Goal: Task Accomplishment & Management: Manage account settings

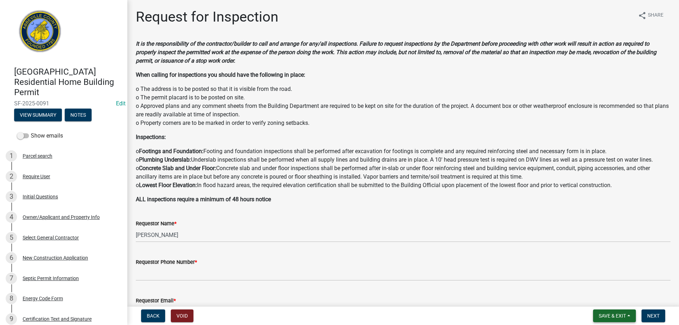
click at [617, 317] on span "Save & Exit" at bounding box center [612, 316] width 27 height 6
click at [605, 300] on button "Save & Exit" at bounding box center [608, 297] width 57 height 17
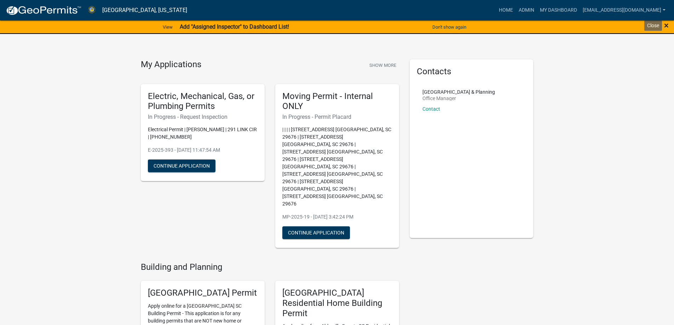
click at [666, 26] on span "×" at bounding box center [666, 26] width 5 height 10
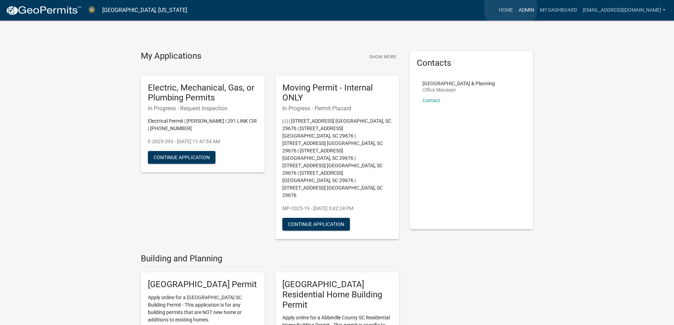
click at [516, 8] on link "Admin" at bounding box center [526, 10] width 21 height 13
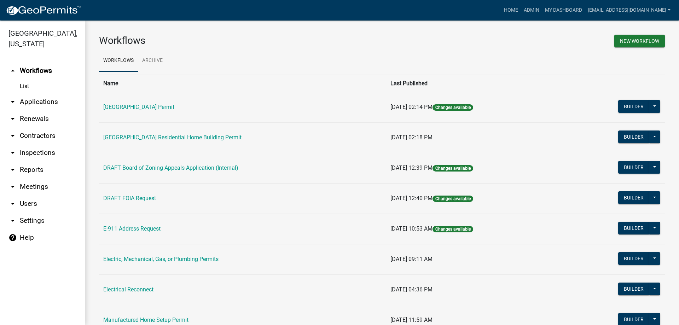
click at [36, 102] on link "arrow_drop_down Applications" at bounding box center [42, 101] width 85 height 17
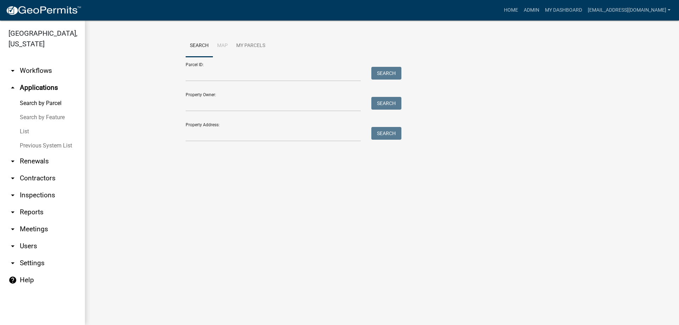
click at [42, 142] on link "Previous System List" at bounding box center [42, 146] width 85 height 14
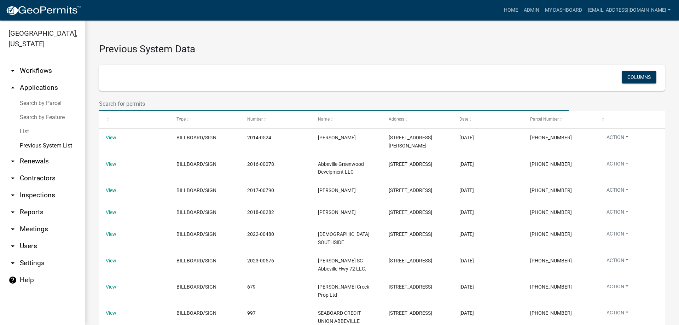
click at [159, 104] on input "text" at bounding box center [334, 104] width 470 height 15
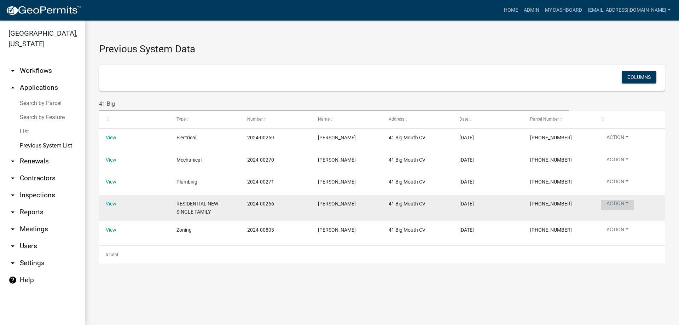
click at [613, 166] on button "Action" at bounding box center [617, 161] width 33 height 10
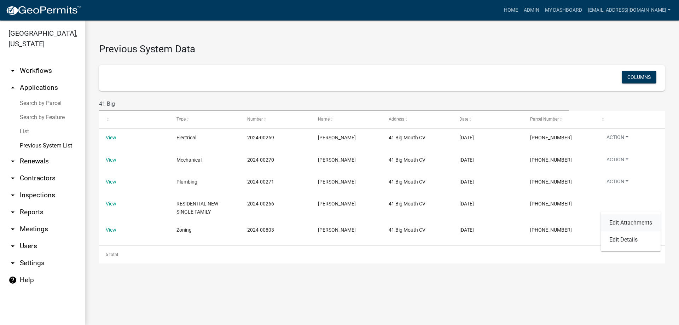
click at [620, 221] on link "Edit Attachments" at bounding box center [631, 222] width 60 height 17
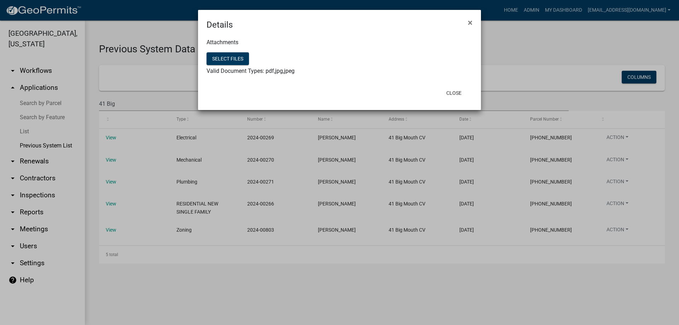
click at [614, 182] on ngb-modal-window "Details × Attachments Select files Valid Document Types: pdf,jpg,jpeg Close" at bounding box center [339, 162] width 679 height 325
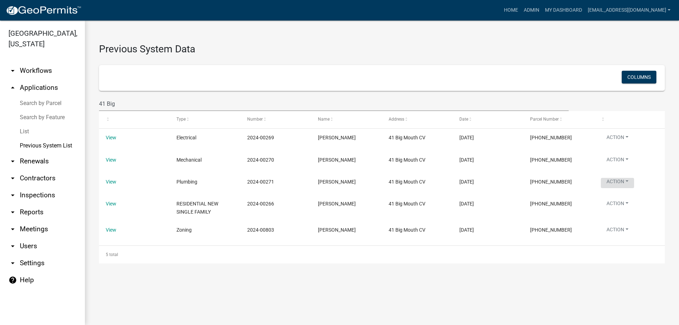
click at [614, 144] on button "Action" at bounding box center [617, 139] width 33 height 10
click at [623, 200] on link "Edit Attachments" at bounding box center [631, 200] width 60 height 17
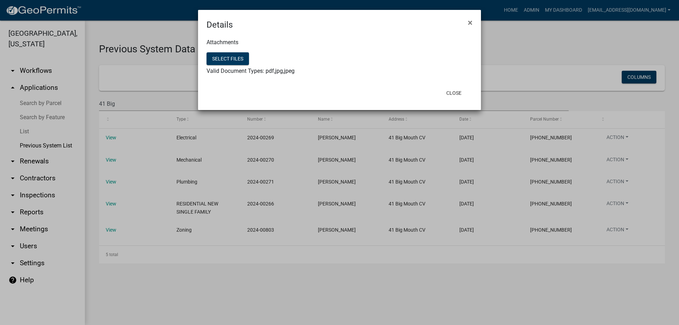
click at [614, 157] on ngb-modal-window "Details × Attachments Select files Valid Document Types: pdf,jpg,jpeg Close" at bounding box center [339, 162] width 679 height 325
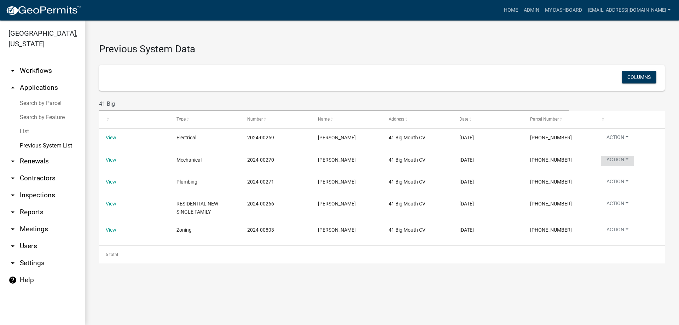
click at [614, 157] on button "Action" at bounding box center [617, 161] width 33 height 10
click at [621, 175] on link "Edit Attachments" at bounding box center [631, 178] width 60 height 17
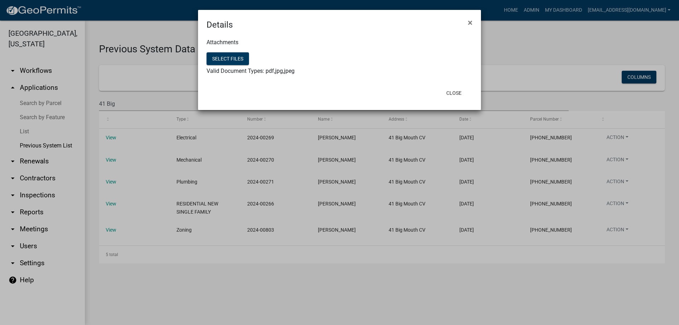
click at [614, 136] on ngb-modal-window "Details × Attachments Select files Valid Document Types: pdf,jpg,jpeg Close" at bounding box center [339, 162] width 679 height 325
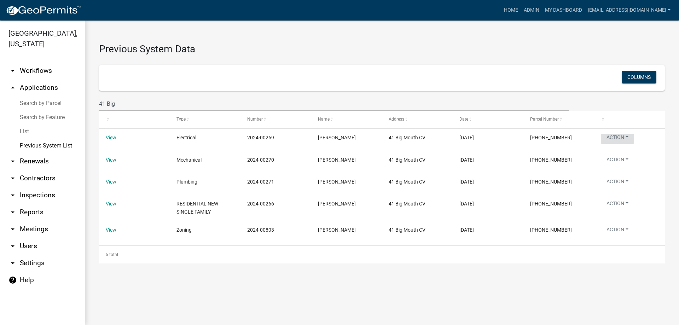
click at [614, 136] on button "Action" at bounding box center [617, 139] width 33 height 10
click at [616, 155] on link "Edit Attachments" at bounding box center [631, 156] width 60 height 17
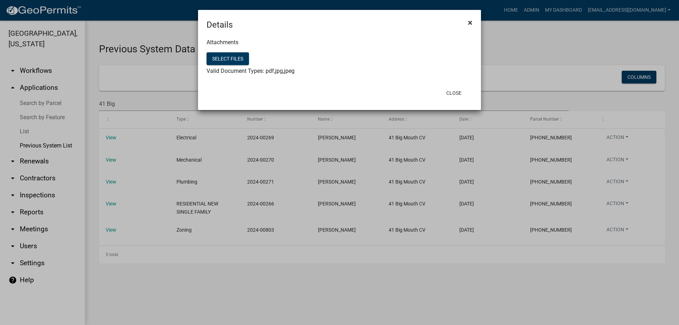
click at [468, 22] on span "×" at bounding box center [470, 23] width 5 height 10
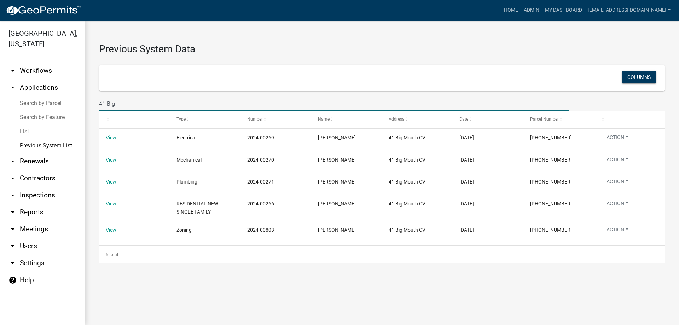
click at [105, 105] on input "41 Big" at bounding box center [334, 104] width 470 height 15
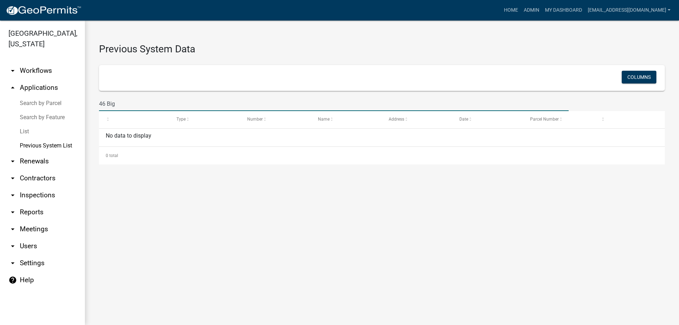
click at [127, 106] on input "46 Big" at bounding box center [334, 104] width 470 height 15
click at [106, 105] on input "46 Big" at bounding box center [334, 104] width 470 height 15
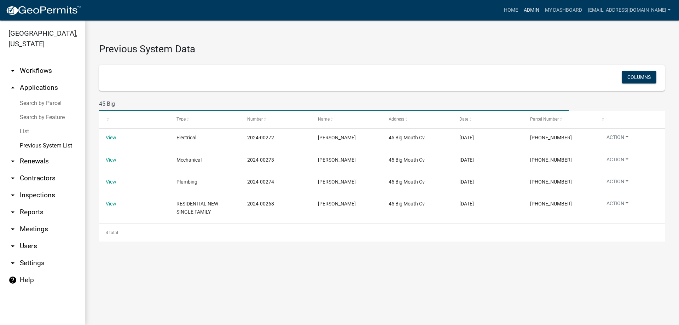
type input "45 Big"
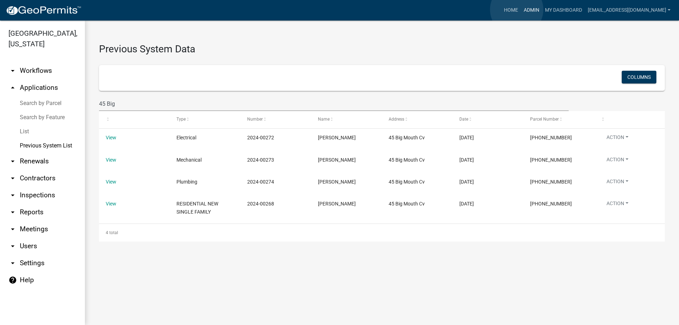
click at [521, 10] on link "Admin" at bounding box center [531, 10] width 21 height 13
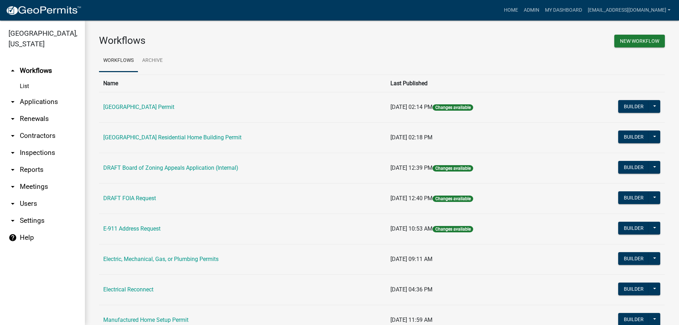
click at [37, 102] on link "arrow_drop_down Applications" at bounding box center [42, 101] width 85 height 17
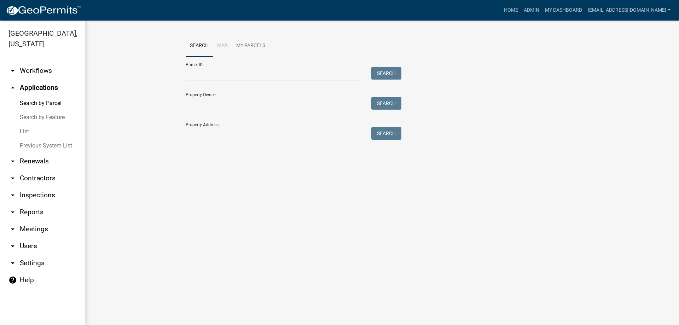
click at [26, 132] on link "List" at bounding box center [42, 132] width 85 height 14
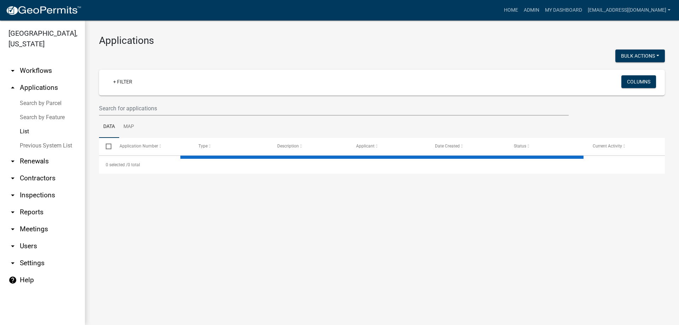
select select "3: 100"
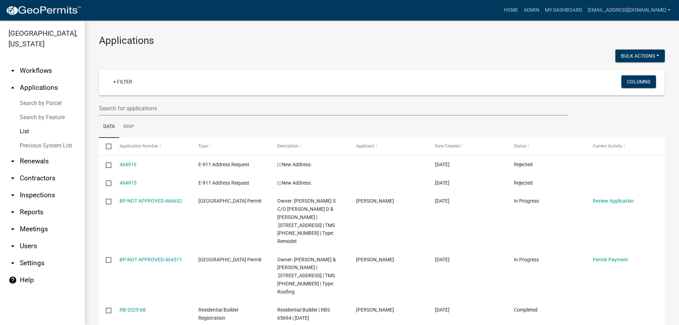
click at [25, 131] on link "List" at bounding box center [42, 132] width 85 height 14
click at [167, 108] on input "text" at bounding box center [334, 108] width 470 height 15
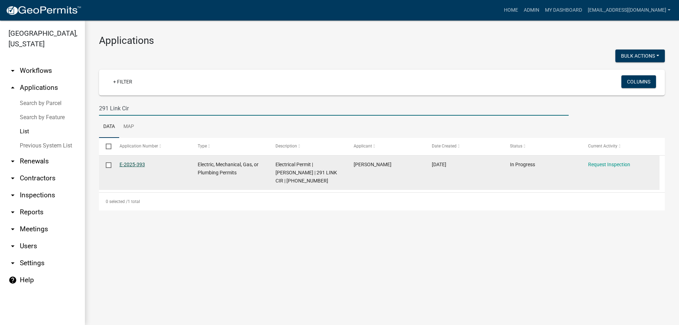
type input "291 Link Cir"
click at [130, 162] on link "E-2025-393" at bounding box center [132, 165] width 25 height 6
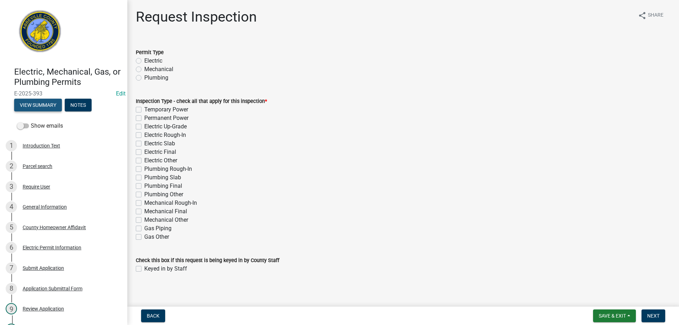
click at [41, 105] on button "View Summary" at bounding box center [38, 105] width 48 height 13
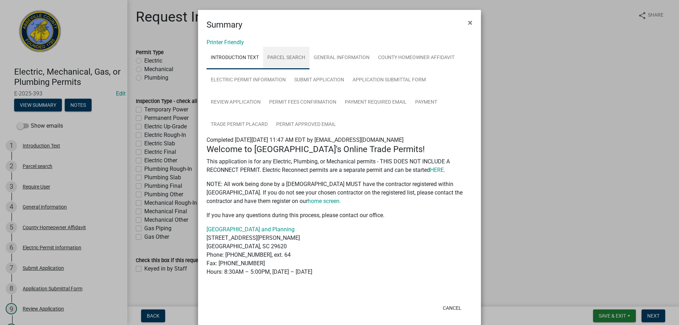
click at [292, 56] on link "Parcel search" at bounding box center [286, 58] width 46 height 23
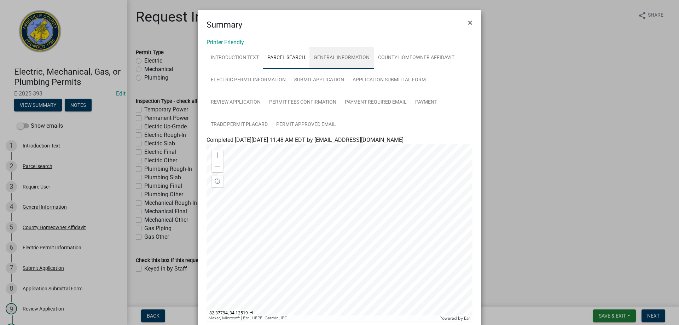
click at [335, 57] on link "General Information" at bounding box center [342, 58] width 64 height 23
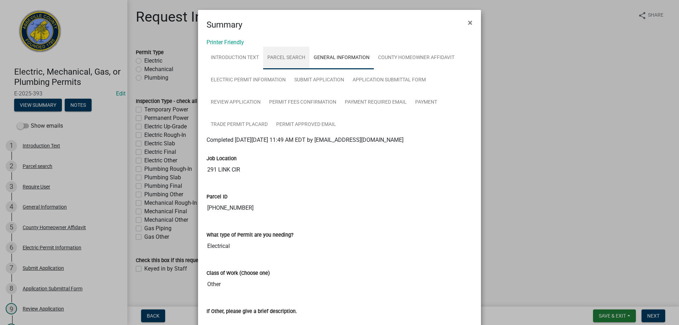
click at [284, 56] on link "Parcel search" at bounding box center [286, 58] width 46 height 23
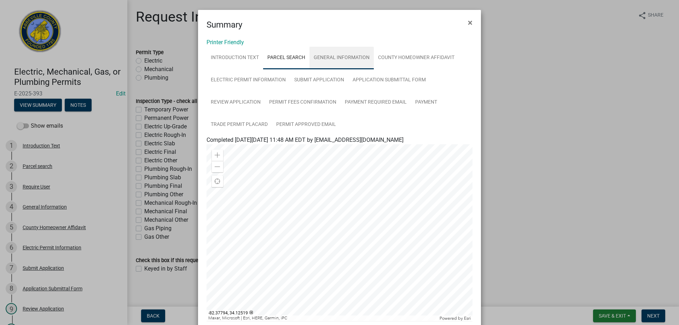
click at [341, 54] on link "General Information" at bounding box center [342, 58] width 64 height 23
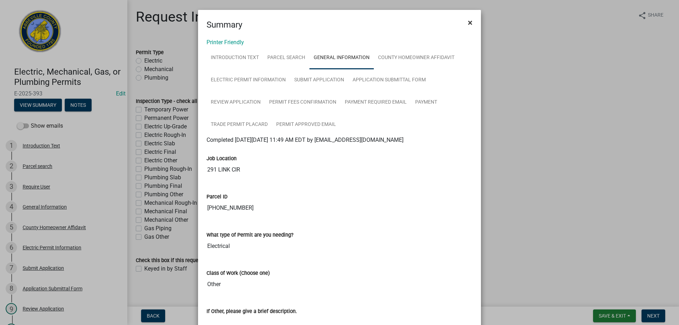
click at [468, 23] on span "×" at bounding box center [470, 23] width 5 height 10
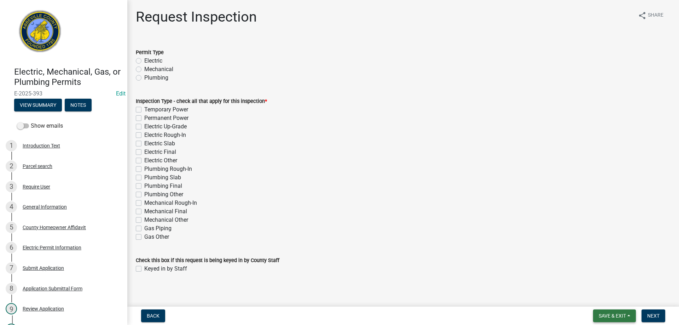
click at [614, 312] on button "Save & Exit" at bounding box center [614, 316] width 43 height 13
click at [610, 298] on button "Save & Exit" at bounding box center [608, 297] width 57 height 17
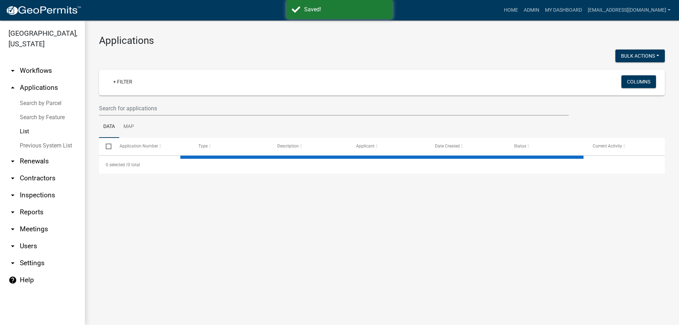
select select "3: 100"
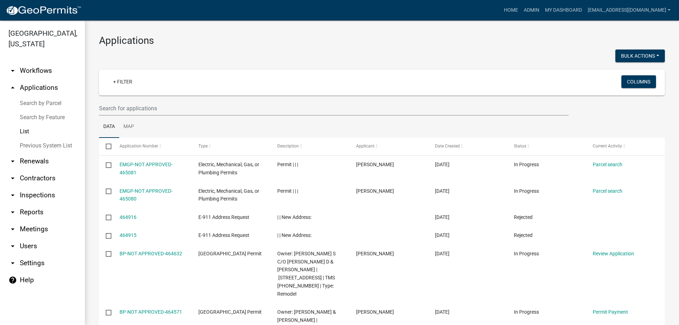
click at [25, 129] on link "List" at bounding box center [42, 132] width 85 height 14
click at [167, 105] on input "text" at bounding box center [334, 108] width 470 height 15
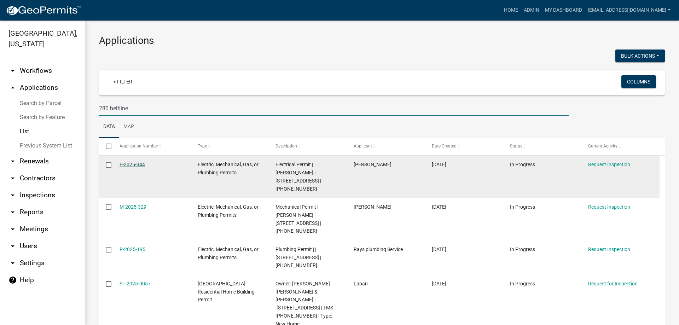
type input "280 beltline"
click at [126, 163] on link "E-2025-344" at bounding box center [132, 165] width 25 height 6
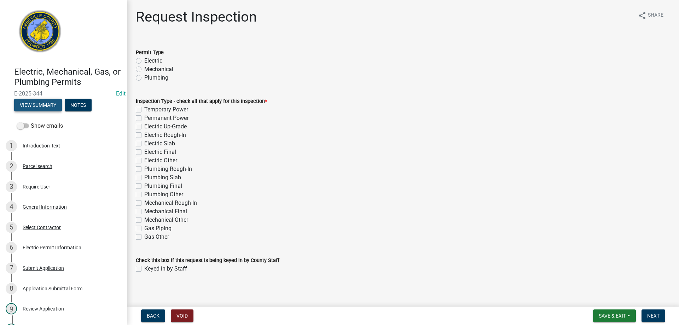
click at [44, 103] on button "View Summary" at bounding box center [38, 105] width 48 height 13
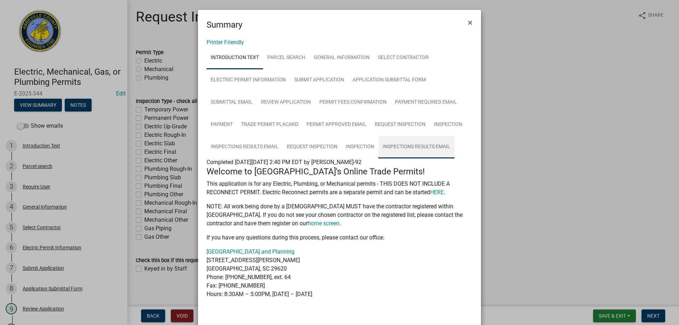
click at [401, 145] on link "Inspections Results Email" at bounding box center [417, 147] width 76 height 23
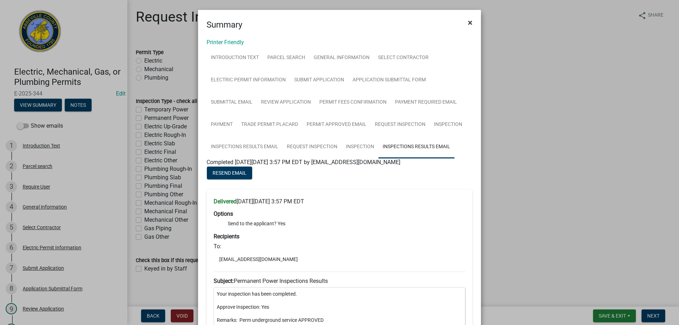
click at [468, 21] on span "×" at bounding box center [470, 23] width 5 height 10
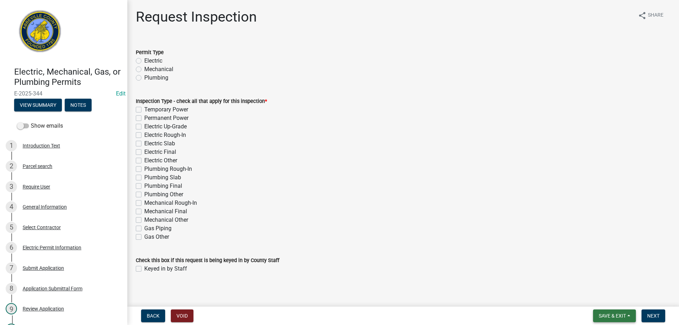
click at [612, 316] on span "Save & Exit" at bounding box center [612, 316] width 27 height 6
click at [606, 299] on button "Save & Exit" at bounding box center [608, 297] width 57 height 17
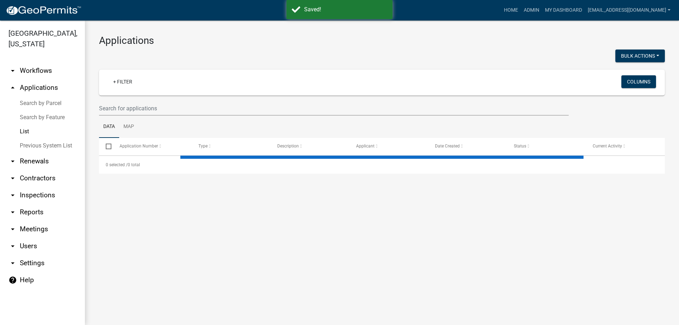
select select "3: 100"
